Goal: Task Accomplishment & Management: Manage account settings

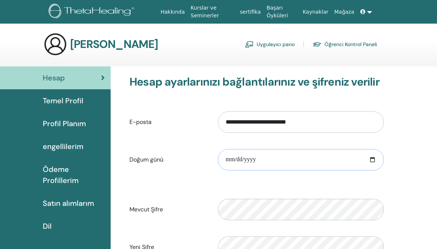
click at [281, 159] on input "date" at bounding box center [301, 159] width 166 height 21
click at [374, 159] on input "date" at bounding box center [301, 159] width 166 height 21
click at [369, 160] on input "**********" at bounding box center [301, 159] width 166 height 21
click at [374, 160] on input "**********" at bounding box center [301, 159] width 166 height 21
type input "**********"
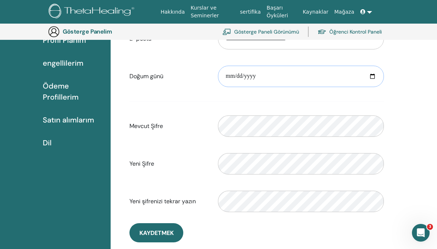
scroll to position [125, 0]
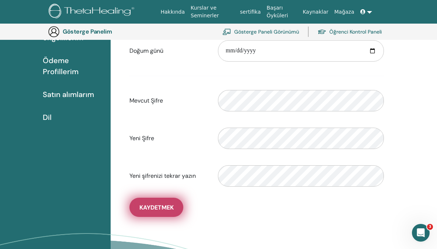
click at [166, 210] on font "Kaydetmek" at bounding box center [156, 207] width 34 height 8
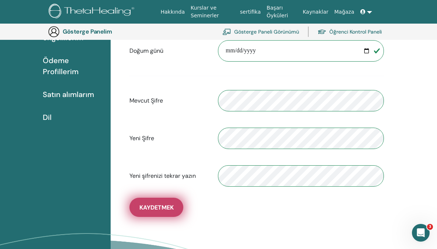
click at [166, 208] on font "Kaydetmek" at bounding box center [156, 207] width 34 height 8
click at [167, 210] on font "Kaydetmek" at bounding box center [156, 207] width 34 height 8
click at [160, 209] on font "Kaydetmek" at bounding box center [156, 207] width 34 height 8
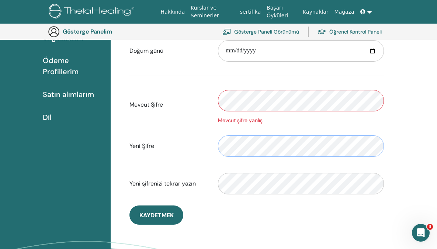
click at [43, 143] on div "Hesap Temel Profil Profil Planım engellilerim Ödeme Profillerim Satın alımlarım" at bounding box center [221, 136] width 442 height 357
click at [212, 101] on div "Mevcut Şifre Mevcut şifre yanlış" at bounding box center [256, 104] width 265 height 39
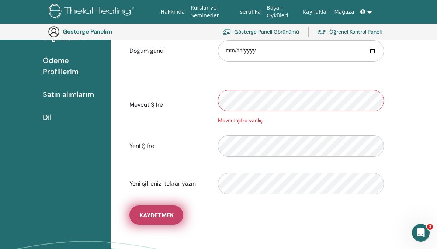
click at [147, 216] on font "Kaydetmek" at bounding box center [156, 215] width 34 height 8
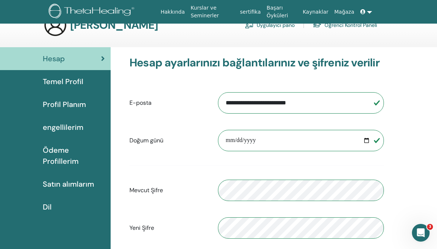
scroll to position [20, 0]
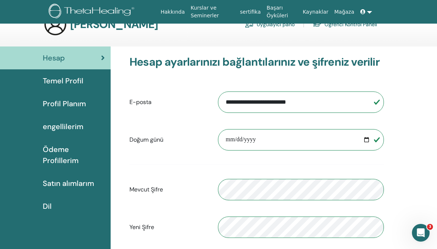
click at [69, 81] on font "Temel Profil" at bounding box center [63, 81] width 41 height 10
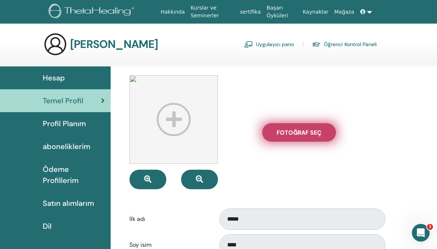
click at [291, 133] on span "Fotoğraf seç" at bounding box center [298, 133] width 45 height 8
click at [294, 133] on input "Fotoğraf seç" at bounding box center [299, 132] width 10 height 5
type input "**********"
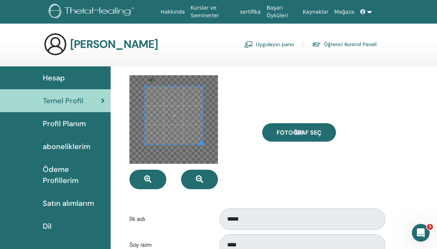
click at [196, 87] on span at bounding box center [174, 86] width 58 height 2
click at [199, 149] on span at bounding box center [173, 150] width 63 height 2
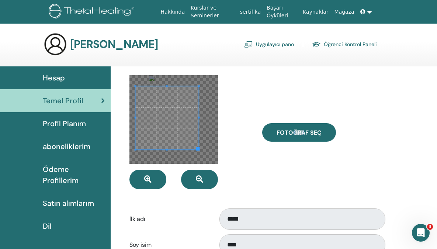
click at [197, 116] on span at bounding box center [167, 117] width 63 height 63
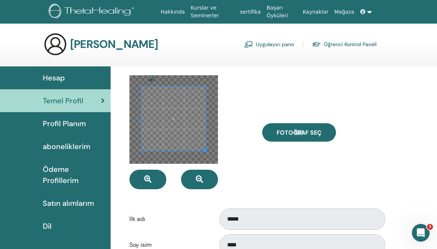
click at [142, 114] on span at bounding box center [174, 119] width 64 height 64
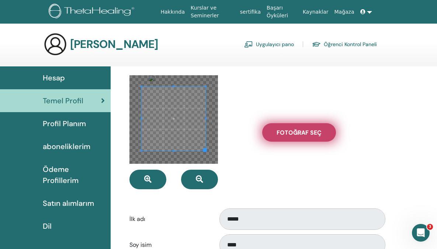
click at [296, 132] on span "Fotoğraf seç" at bounding box center [298, 133] width 45 height 8
click at [296, 132] on input "Fotoğraf seç" at bounding box center [299, 132] width 10 height 5
type input "**********"
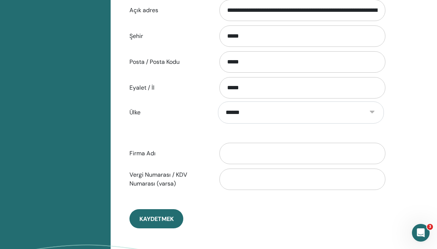
scroll to position [315, 0]
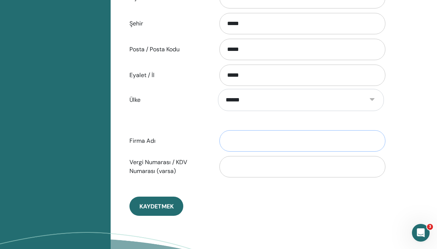
click at [250, 138] on input "Firma Adı" at bounding box center [302, 140] width 166 height 21
type input "**********"
click at [274, 168] on input "Vergi Numarası / KDV Numarası (varsa)" at bounding box center [302, 166] width 166 height 21
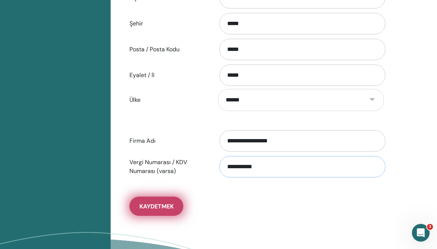
type input "**********"
click at [163, 204] on span "Kaydetmek" at bounding box center [156, 206] width 34 height 8
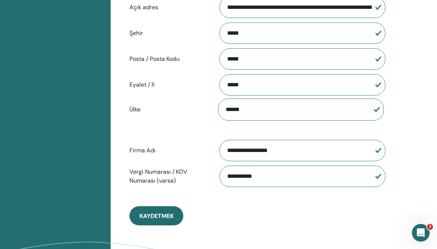
scroll to position [307, 0]
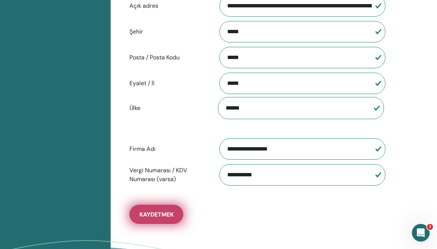
click at [161, 219] on button "Kaydetmek" at bounding box center [156, 214] width 54 height 19
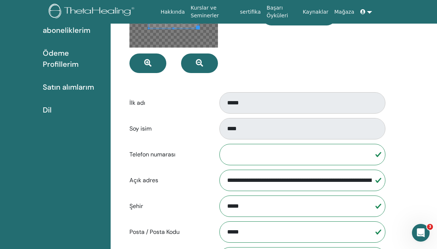
scroll to position [0, 0]
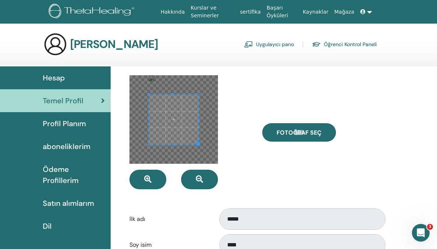
click at [83, 125] on span "Profil Planım" at bounding box center [64, 123] width 43 height 11
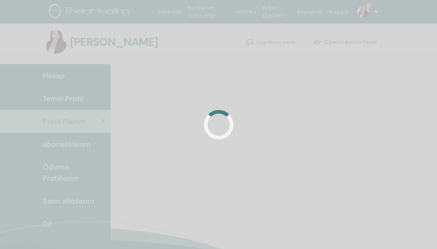
scroll to position [1, 0]
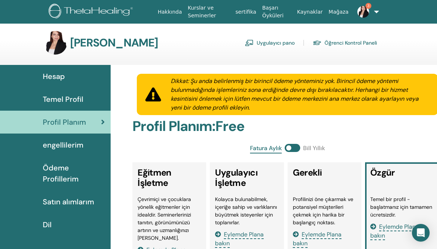
click at [436, 128] on html "Hakkında Kurslar ve Seminerler sertifika Başarı Öyküleri Kaynaklar Mağaza 3 YU …" at bounding box center [218, 123] width 437 height 249
click at [331, 43] on font "Öğrenci Kontrol Paneli" at bounding box center [350, 43] width 52 height 7
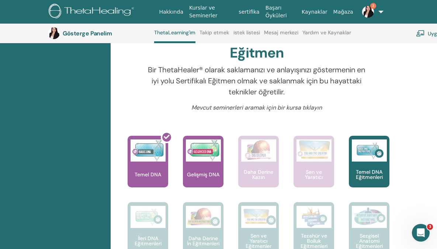
scroll to position [237, 0]
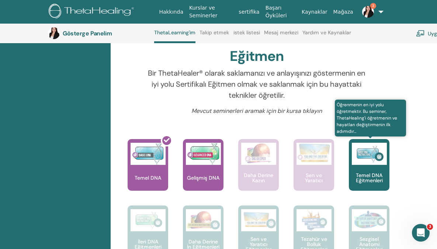
click at [360, 173] on font "Temel DNA Eğitmenleri" at bounding box center [369, 178] width 27 height 12
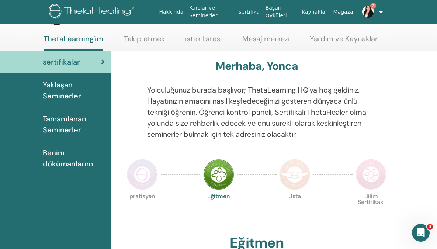
scroll to position [23, 0]
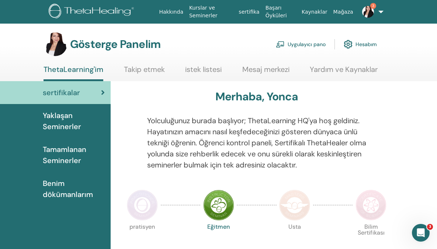
click at [104, 93] on icon at bounding box center [103, 92] width 4 height 7
click at [220, 210] on img at bounding box center [218, 204] width 31 height 31
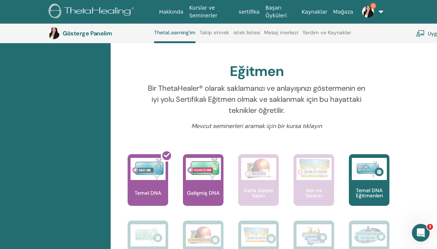
scroll to position [228, 0]
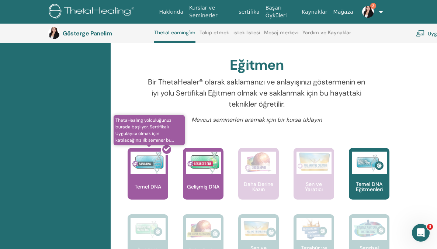
click at [152, 184] on div at bounding box center [152, 176] width 41 height 66
